Goal: Transaction & Acquisition: Purchase product/service

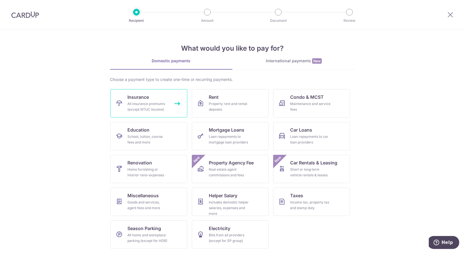
click at [138, 103] on div "All insurance premiums (except NTUC Income)" at bounding box center [147, 106] width 41 height 11
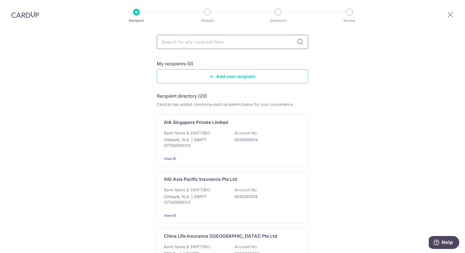
scroll to position [33, 0]
click at [193, 45] on input "text" at bounding box center [232, 42] width 151 height 14
type input "b"
click at [222, 77] on link "Add new recipient" at bounding box center [232, 77] width 151 height 14
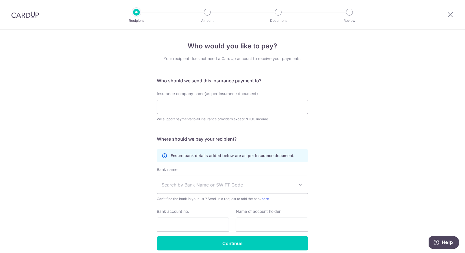
click at [212, 108] on input "Insurance company name(as per Insurance document)" at bounding box center [232, 107] width 151 height 14
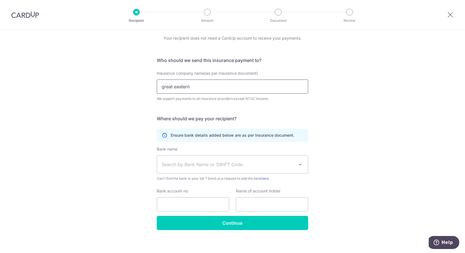
scroll to position [21, 0]
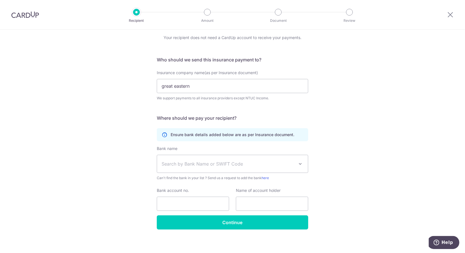
click at [318, 150] on div "Who would you like to pay? Your recipient does not need a CardUp account to rec…" at bounding box center [232, 132] width 465 height 247
drag, startPoint x: 197, startPoint y: 89, endPoint x: 149, endPoint y: 90, distance: 48.1
click at [149, 90] on div "Who would you like to pay? Your recipient does not need a CardUp account to rec…" at bounding box center [232, 132] width 465 height 247
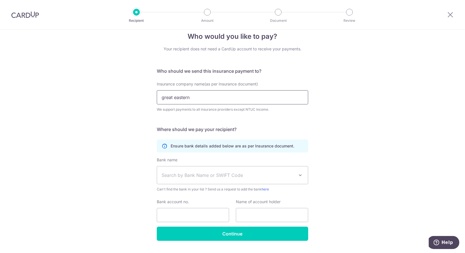
scroll to position [23, 0]
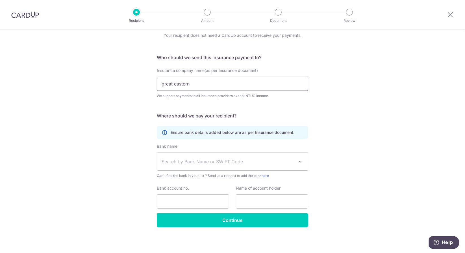
click at [193, 77] on input "great eastern" at bounding box center [232, 84] width 151 height 14
click at [164, 85] on input "great eastern" at bounding box center [232, 84] width 151 height 14
type input "Great Eastern Life"
drag, startPoint x: 185, startPoint y: 131, endPoint x: 277, endPoint y: 133, distance: 92.7
click at [277, 133] on p "Ensure bank details added below are as per Insurance document." at bounding box center [233, 132] width 124 height 6
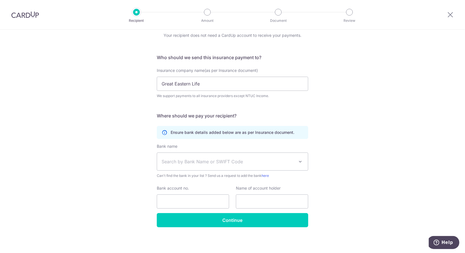
click at [276, 164] on span "Search by Bank Name or SWIFT Code" at bounding box center [228, 161] width 133 height 7
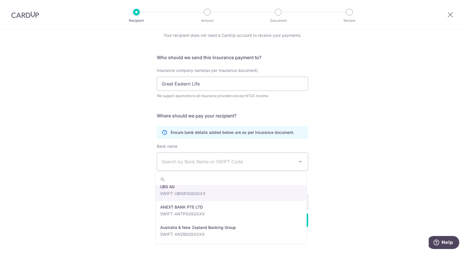
scroll to position [0, 0]
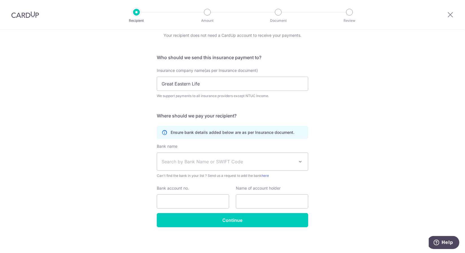
click at [201, 158] on span "Search by Bank Name or SWIFT Code" at bounding box center [228, 161] width 133 height 7
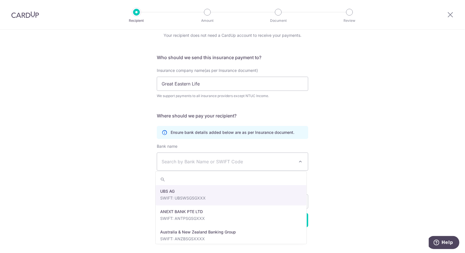
click at [201, 158] on span "Search by Bank Name or SWIFT Code" at bounding box center [228, 161] width 133 height 7
type input "f"
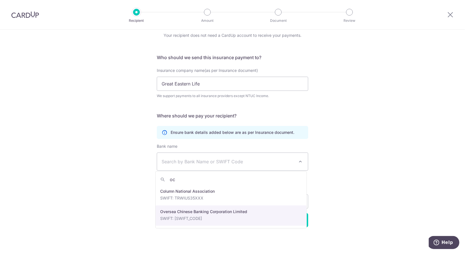
type input "oc"
click at [221, 212] on div "Bank name Select Bank UBS AG ANEXT BANK PTE LTD Australia & New Zealand Banking…" at bounding box center [232, 178] width 151 height 70
select select "12"
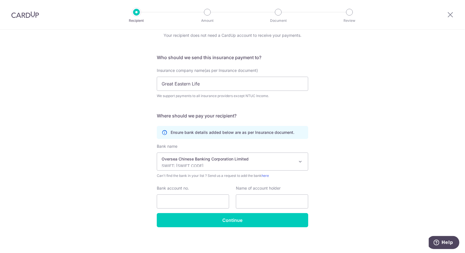
click at [328, 192] on div "Who would you like to pay? Your recipient does not need a CardUp account to rec…" at bounding box center [232, 129] width 465 height 247
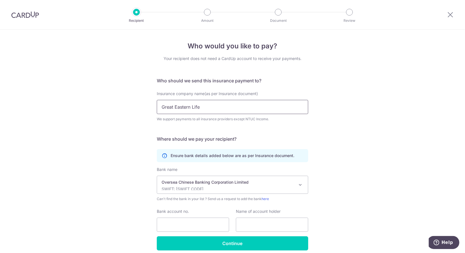
click at [223, 104] on input "Great Eastern Life" at bounding box center [232, 107] width 151 height 14
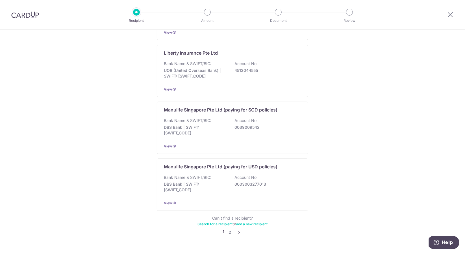
scroll to position [515, 0]
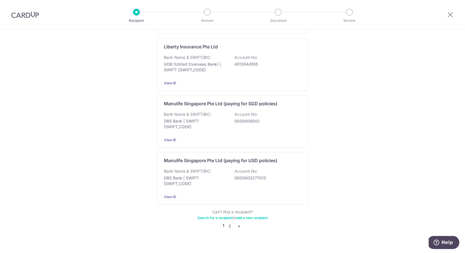
click at [238, 224] on icon "pager" at bounding box center [239, 226] width 5 height 5
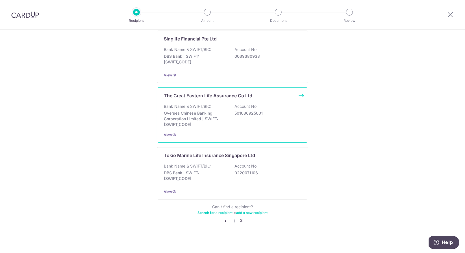
scroll to position [518, 0]
click at [221, 121] on p "Oversea Chinese Banking Corporation Limited | SWIFT: OCBCSGSGXXX" at bounding box center [195, 117] width 63 height 17
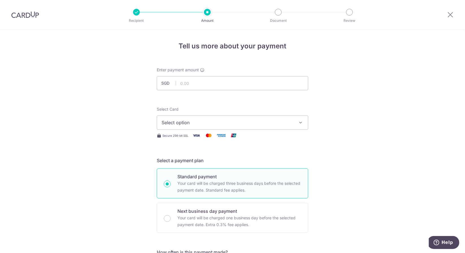
click at [298, 123] on icon "button" at bounding box center [301, 123] width 6 height 6
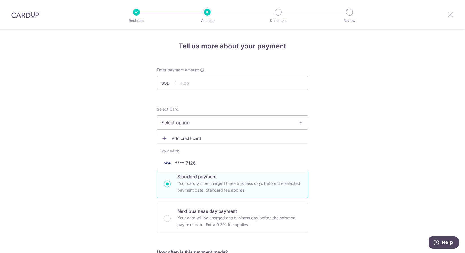
click at [448, 15] on icon at bounding box center [450, 14] width 7 height 7
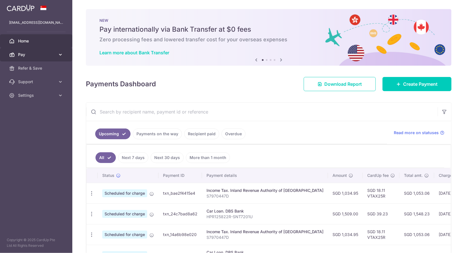
click at [59, 55] on icon at bounding box center [61, 55] width 6 height 6
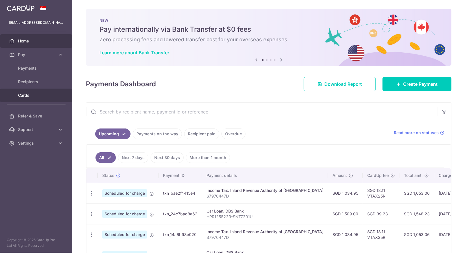
click at [46, 94] on span "Cards" at bounding box center [36, 95] width 37 height 6
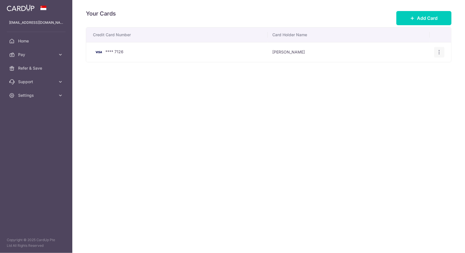
click at [439, 52] on icon "button" at bounding box center [440, 52] width 6 height 6
click at [416, 67] on span "View/Edit" at bounding box center [420, 67] width 38 height 7
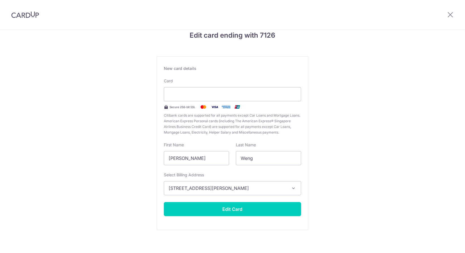
scroll to position [14, 0]
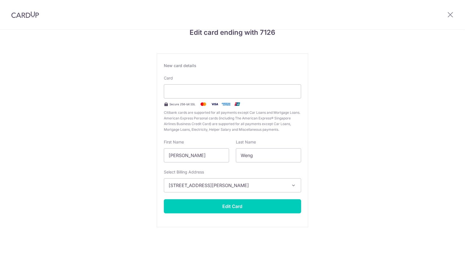
click at [369, 108] on div "Edit card ending with 7126 New card details Card Secure 256-bit SSL Citibank ca…" at bounding box center [232, 134] width 465 height 237
click at [327, 151] on div "Edit card ending with 7126 New card details Card Secure 256-bit SSL Citibank ca…" at bounding box center [232, 134] width 465 height 237
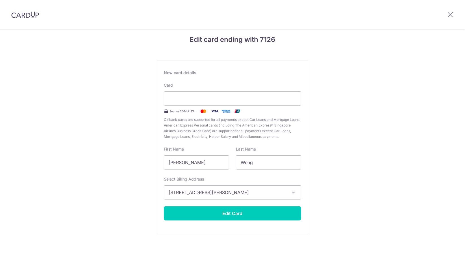
scroll to position [0, 0]
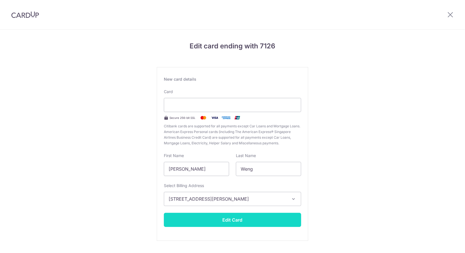
click at [259, 218] on button "Edit Card" at bounding box center [232, 220] width 137 height 14
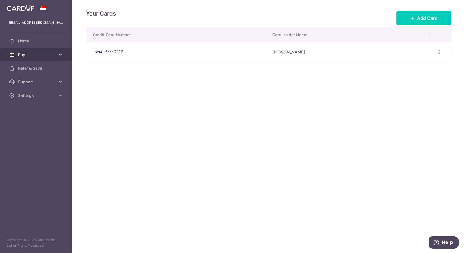
click at [41, 54] on span "Pay" at bounding box center [36, 55] width 37 height 6
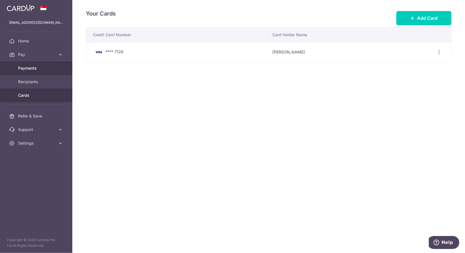
click at [43, 70] on span "Payments" at bounding box center [36, 68] width 37 height 6
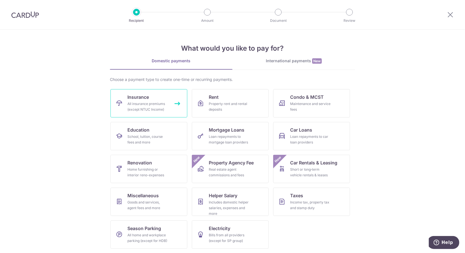
click at [160, 103] on div "All insurance premiums (except NTUC Income)" at bounding box center [147, 106] width 41 height 11
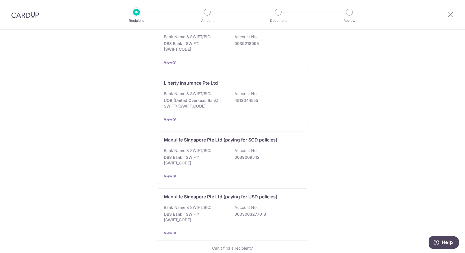
scroll to position [515, 0]
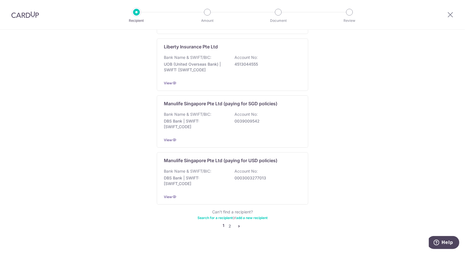
click at [239, 224] on icon "pager" at bounding box center [239, 226] width 5 height 5
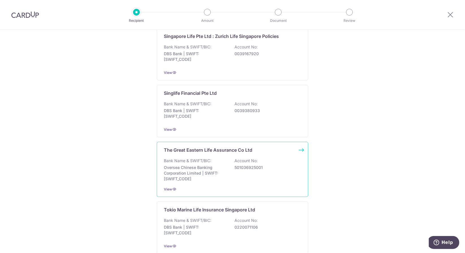
scroll to position [461, 0]
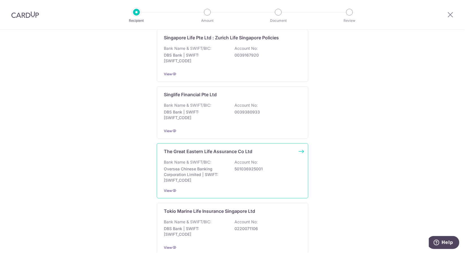
click at [231, 169] on div "Bank Name & SWIFT/BIC: Oversea Chinese Banking Corporation Limited | SWIFT: OCB…" at bounding box center [232, 171] width 137 height 24
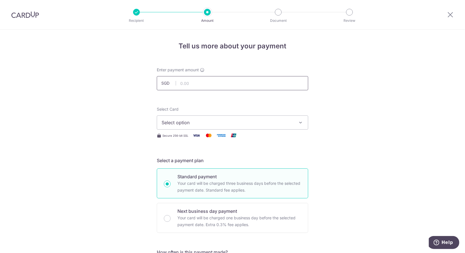
drag, startPoint x: 0, startPoint y: 0, endPoint x: 200, endPoint y: 86, distance: 217.5
click at [200, 86] on input "text" at bounding box center [232, 83] width 151 height 14
click at [206, 86] on input "text" at bounding box center [232, 83] width 151 height 14
paste input "1,868.70"
type input "1,868.70"
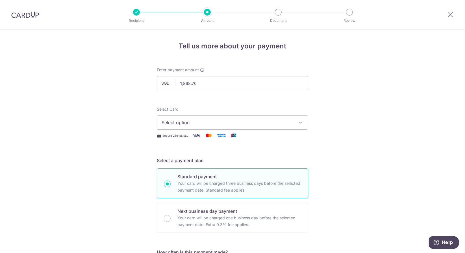
click at [188, 122] on span "Select option" at bounding box center [228, 122] width 132 height 7
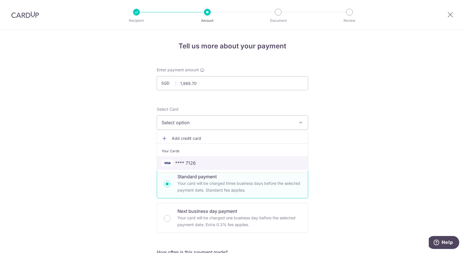
click at [182, 161] on span "**** 7126" at bounding box center [185, 162] width 21 height 7
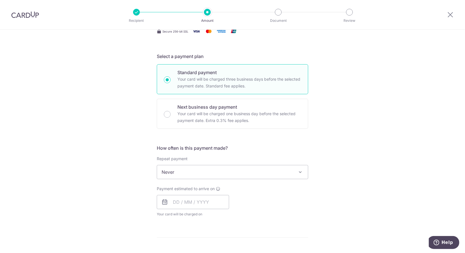
scroll to position [113, 0]
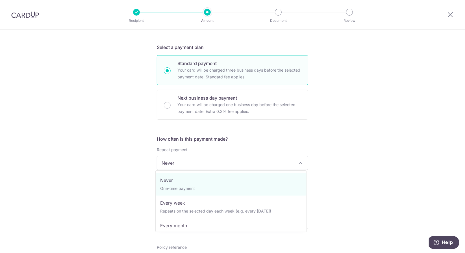
click at [301, 163] on span at bounding box center [300, 162] width 7 height 7
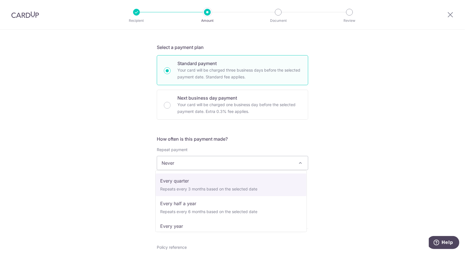
scroll to position [79, 0]
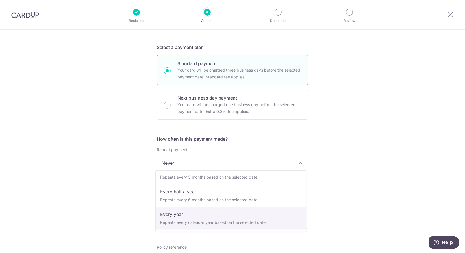
select select "6"
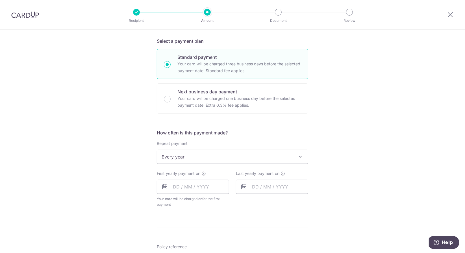
scroll to position [113, 0]
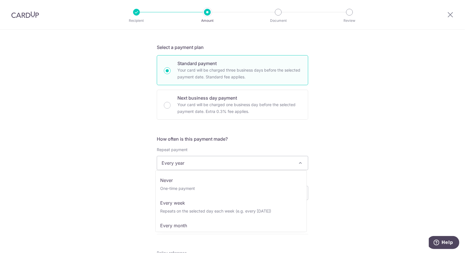
click at [299, 164] on span at bounding box center [300, 162] width 7 height 7
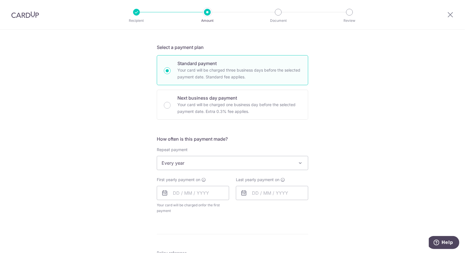
click at [328, 158] on div "Tell us more about your payment Enter payment amount SGD 1,868.70 1868.70 Selec…" at bounding box center [232, 175] width 465 height 517
click at [201, 190] on input "text" at bounding box center [193, 193] width 72 height 14
click at [198, 190] on input "text" at bounding box center [193, 193] width 72 height 14
click at [201, 192] on input "text" at bounding box center [193, 193] width 72 height 14
click at [221, 207] on select "2025 2026 2027 2028 2029 2030 2031 2032 2033 2034 2035" at bounding box center [215, 208] width 15 height 5
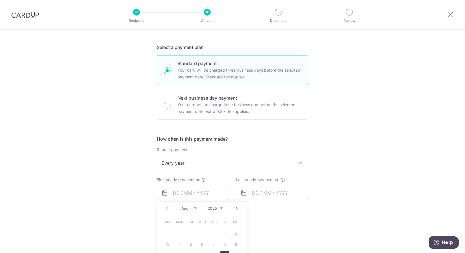
click at [171, 210] on div "Prev Next Aug Sep Oct Nov Dec 2025 2026 2027 2028 2029 2030 2031 2032 2033 2034…" at bounding box center [202, 208] width 90 height 14
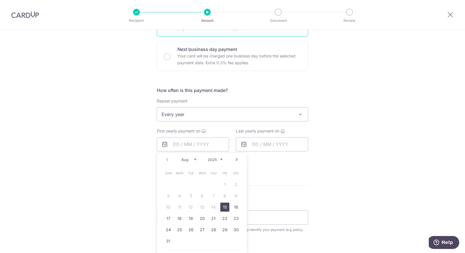
scroll to position [170, 0]
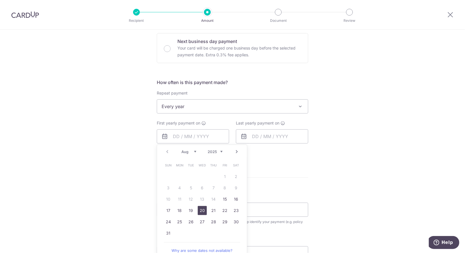
click at [202, 209] on link "20" at bounding box center [202, 210] width 9 height 9
type input "20/08/2025"
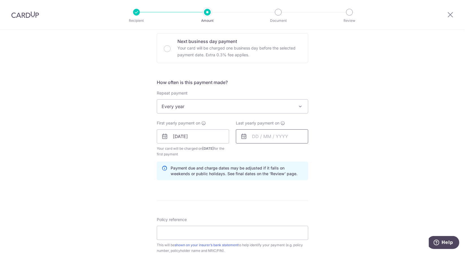
click at [279, 135] on input "text" at bounding box center [272, 136] width 72 height 14
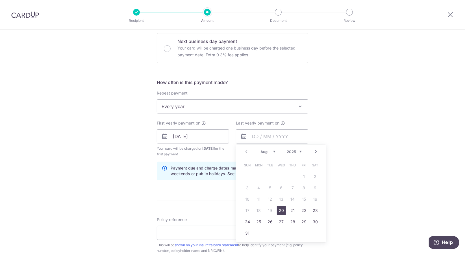
click at [299, 150] on select "2025 2026 2027 2028 2029 2030 2031 2032 2033 2034 2035" at bounding box center [294, 151] width 15 height 5
click at [340, 140] on div "Tell us more about your payment Enter payment amount SGD 1,868.70 1868.70 Selec…" at bounding box center [232, 130] width 465 height 540
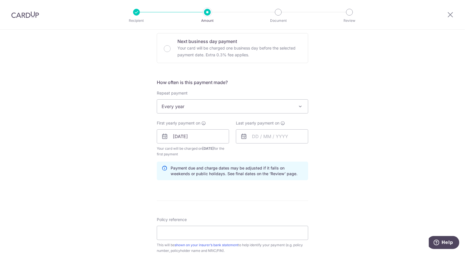
click at [300, 105] on span at bounding box center [300, 106] width 7 height 7
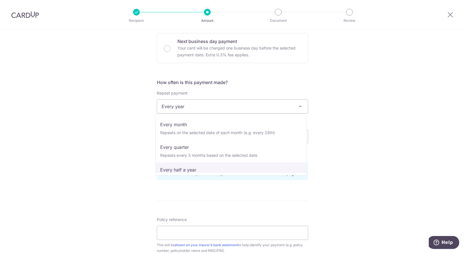
scroll to position [0, 0]
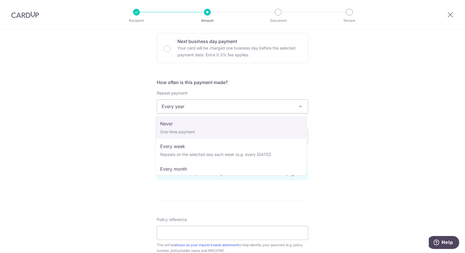
select select "1"
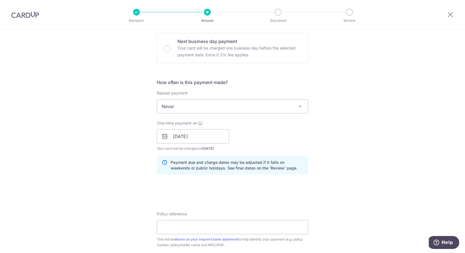
click at [311, 128] on div "Tell us more about your payment Enter payment amount SGD 1,868.70 1868.70 Selec…" at bounding box center [232, 127] width 465 height 534
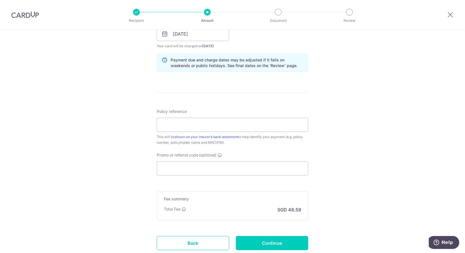
scroll to position [283, 0]
